Goal: Task Accomplishment & Management: Use online tool/utility

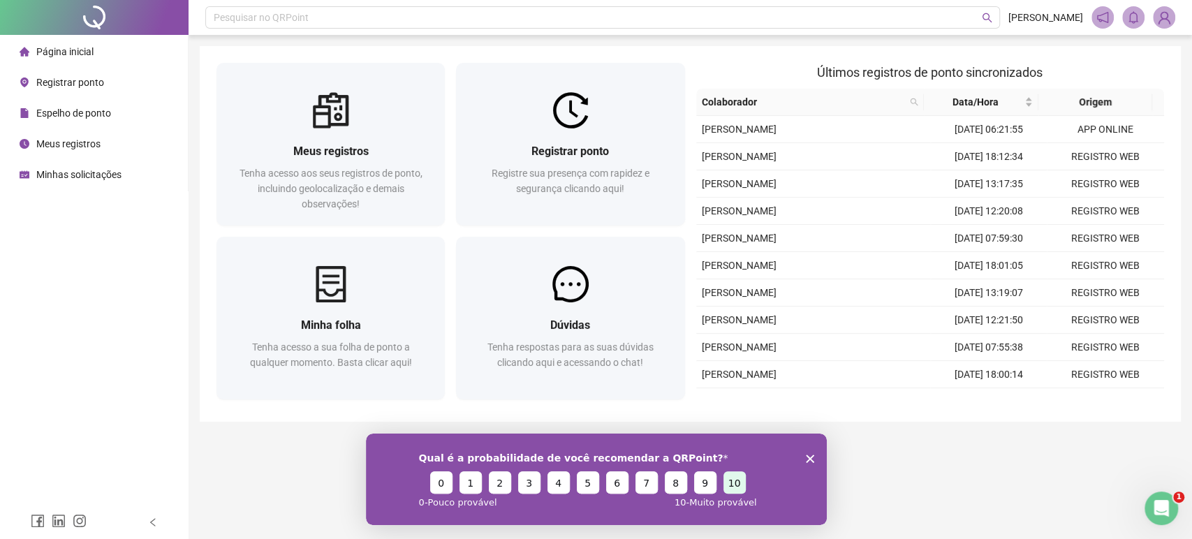
click at [735, 485] on button "10" at bounding box center [734, 482] width 22 height 22
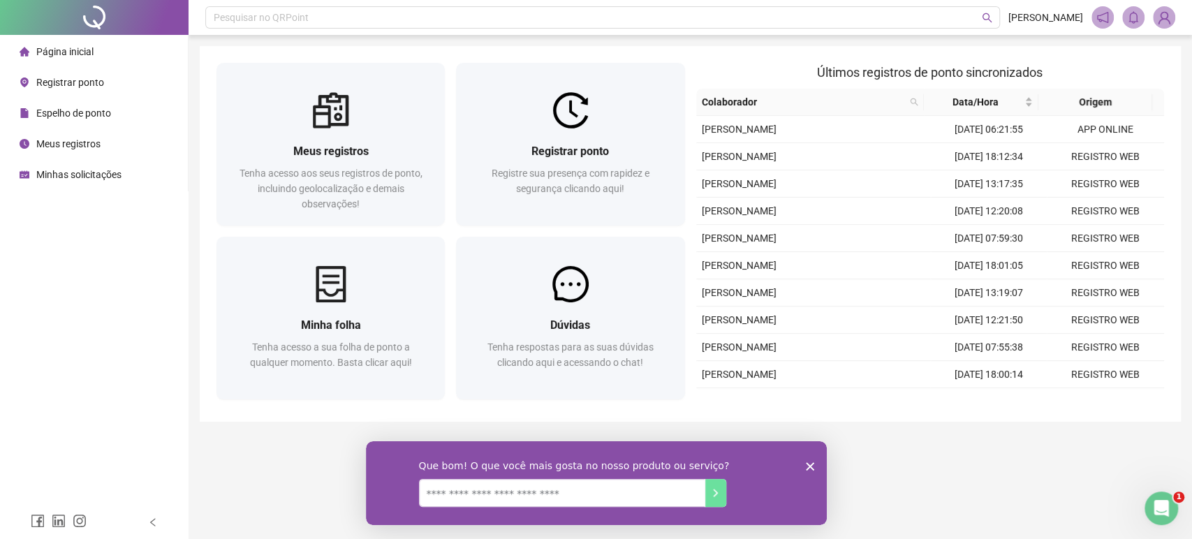
click at [808, 462] on icon "Encerrar pesquisa" at bounding box center [809, 466] width 8 height 8
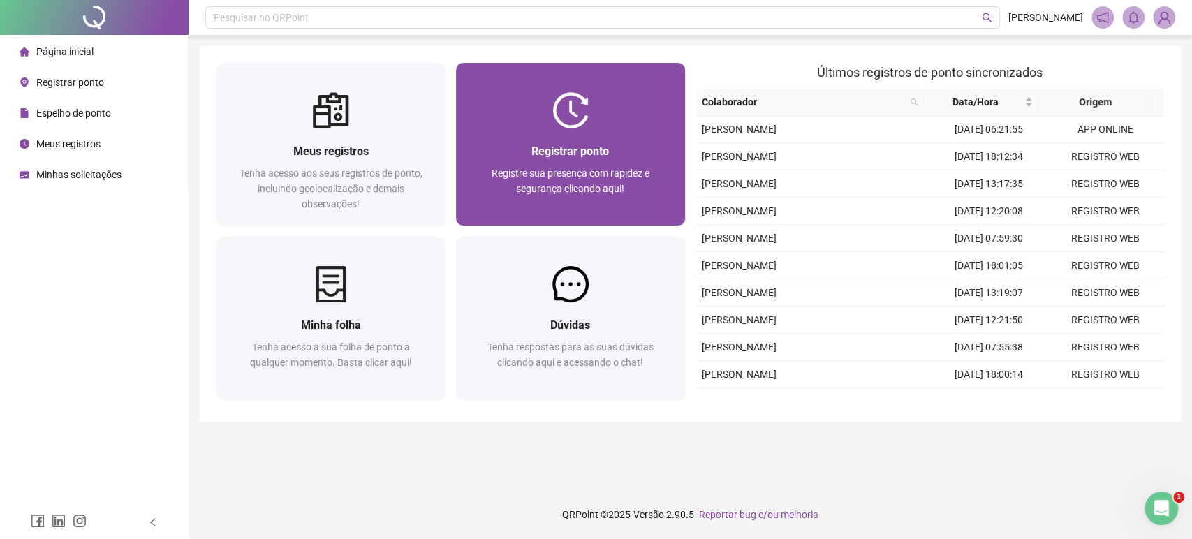
click at [543, 180] on div "Registre sua presença com rapidez e segurança clicando aqui!" at bounding box center [570, 188] width 195 height 46
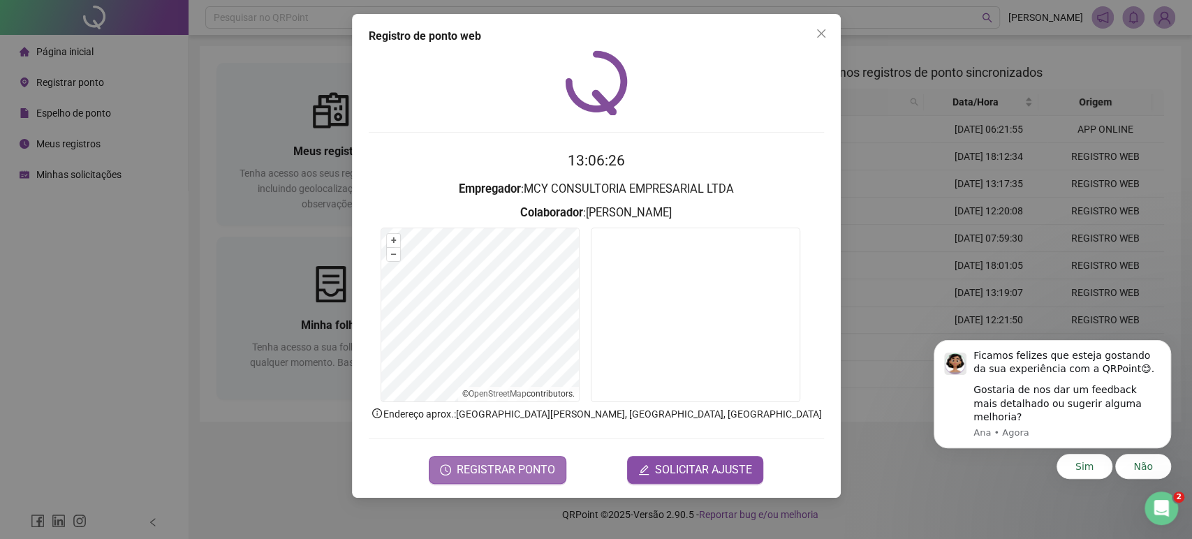
click at [475, 466] on span "REGISTRAR PONTO" at bounding box center [506, 470] width 98 height 17
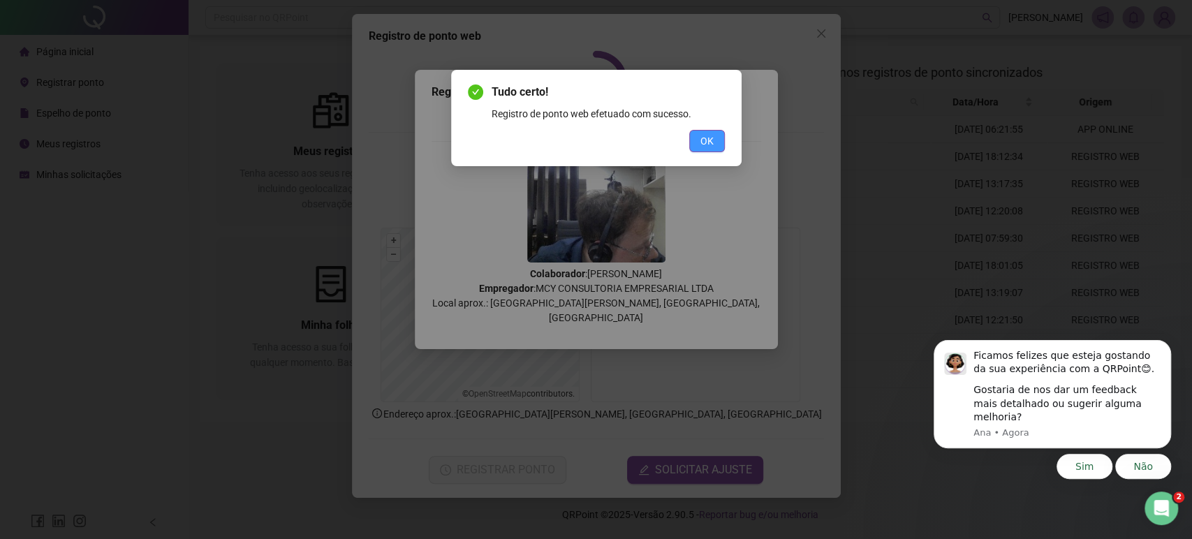
click at [700, 137] on span "OK" at bounding box center [706, 140] width 13 height 15
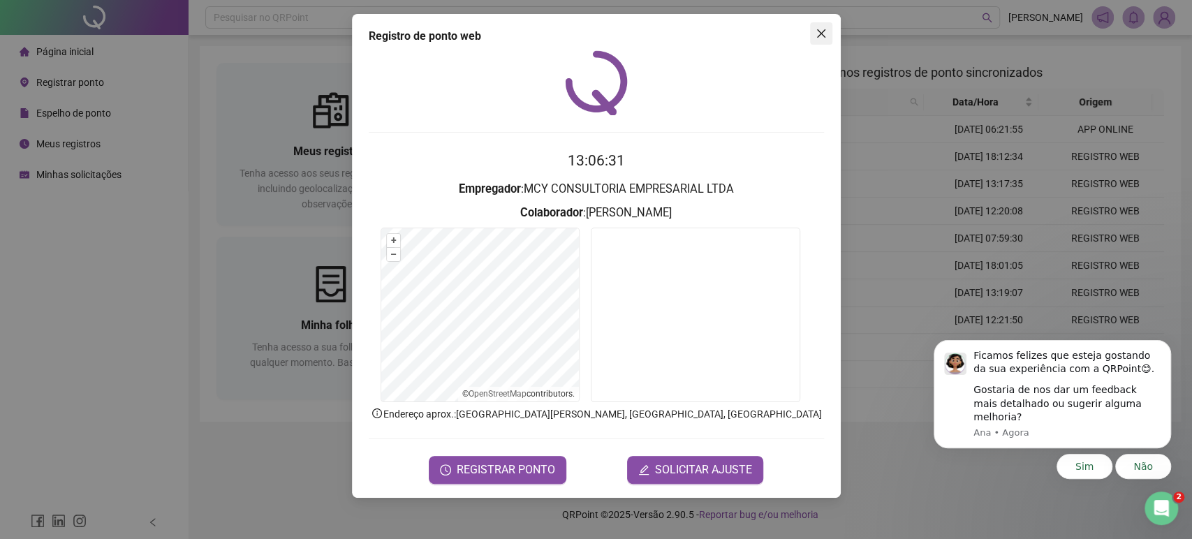
click at [813, 38] on span "Close" at bounding box center [821, 33] width 22 height 11
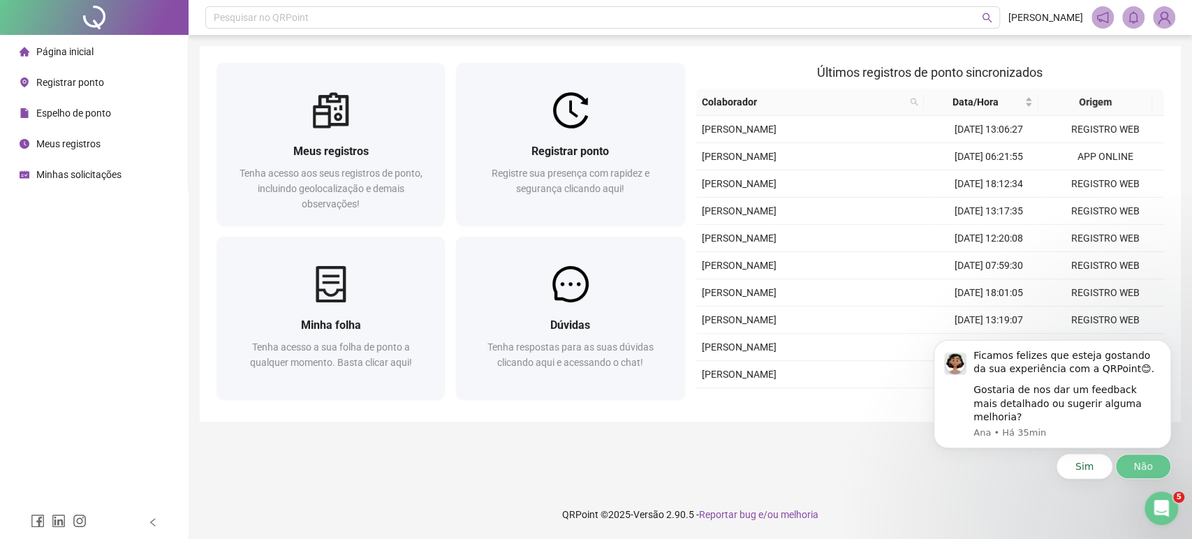
click at [1121, 459] on button "Não" at bounding box center [1143, 466] width 56 height 25
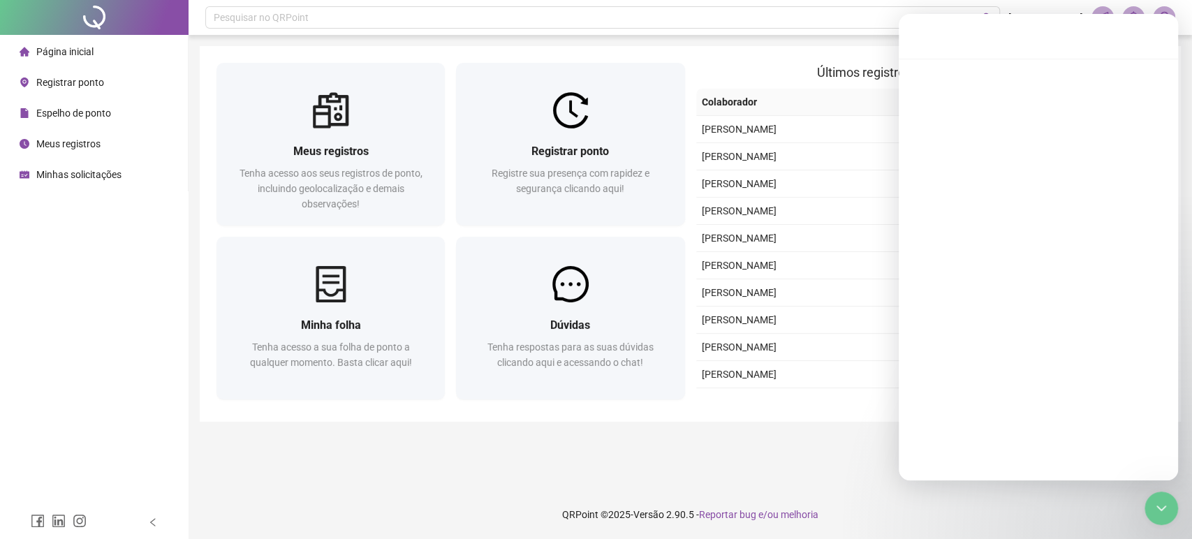
click at [779, 472] on main "Meus registros Tenha acesso aos seus registros de ponto, incluindo geolocalizaç…" at bounding box center [690, 262] width 981 height 433
